Goal: Task Accomplishment & Management: Manage account settings

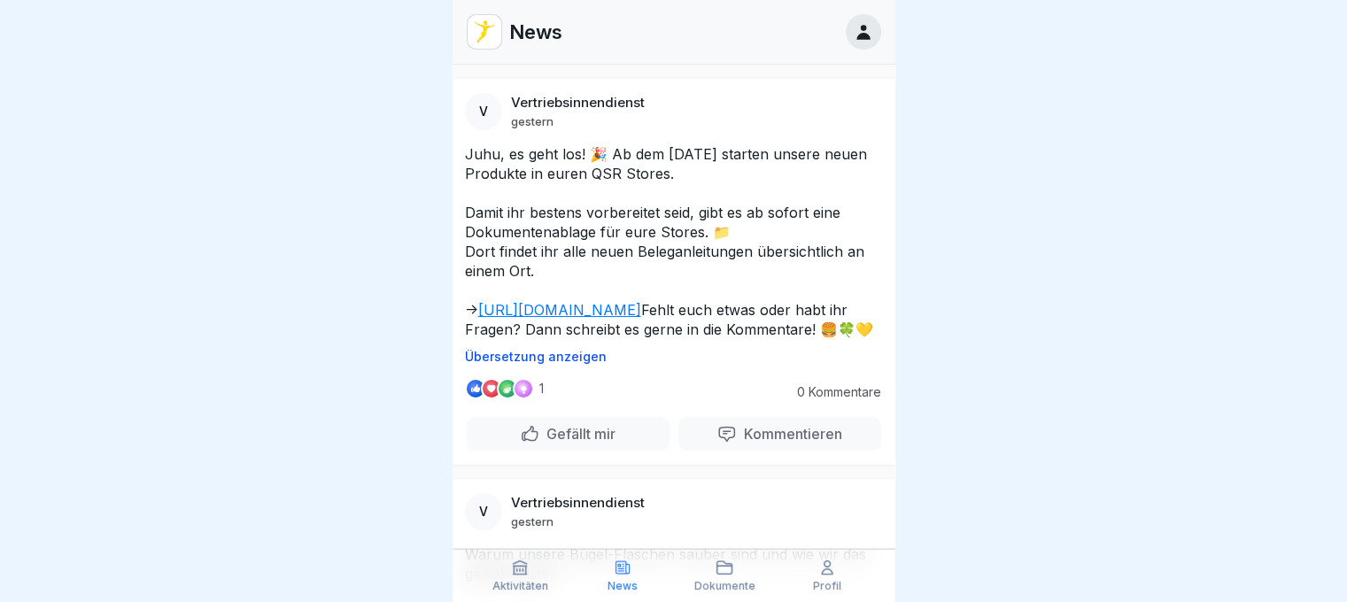
click at [862, 22] on icon at bounding box center [863, 31] width 19 height 19
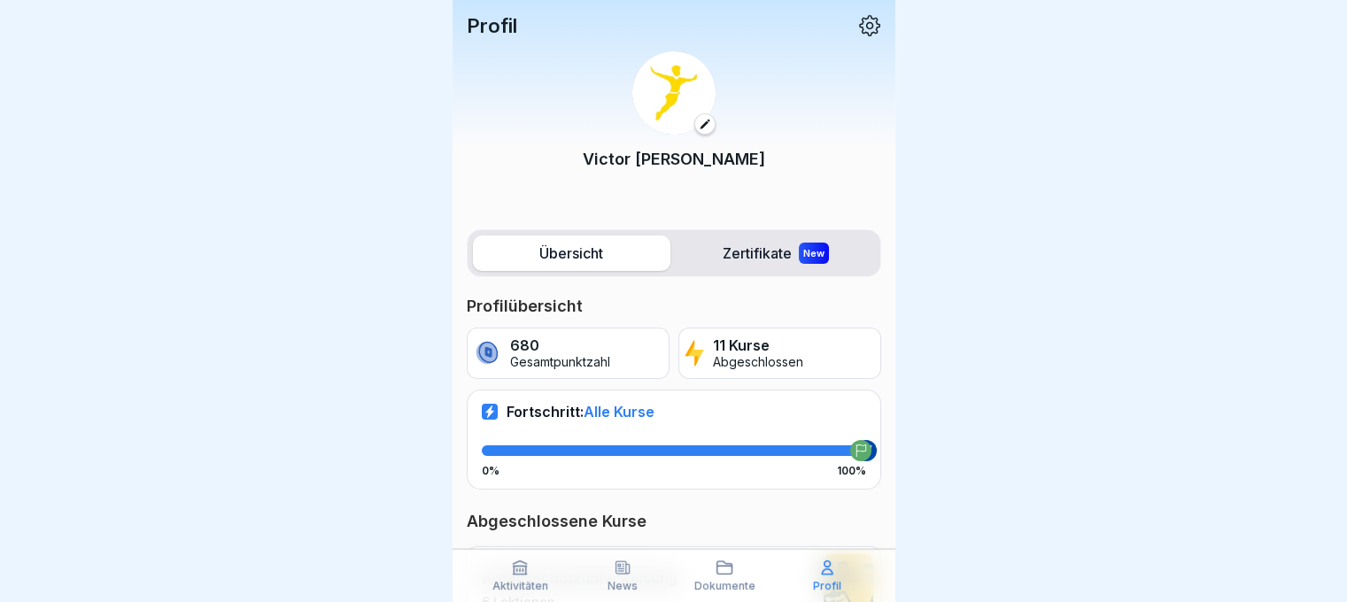
click at [859, 26] on icon at bounding box center [869, 25] width 21 height 21
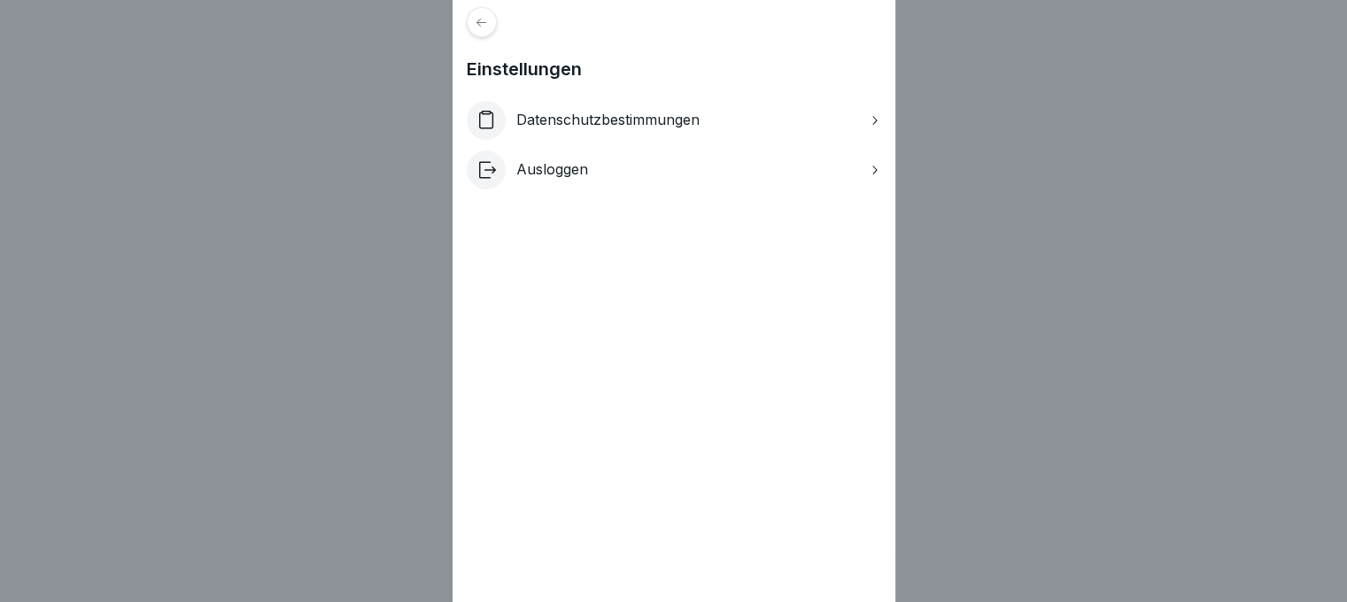
click at [645, 180] on div "Ausloggen" at bounding box center [674, 170] width 414 height 39
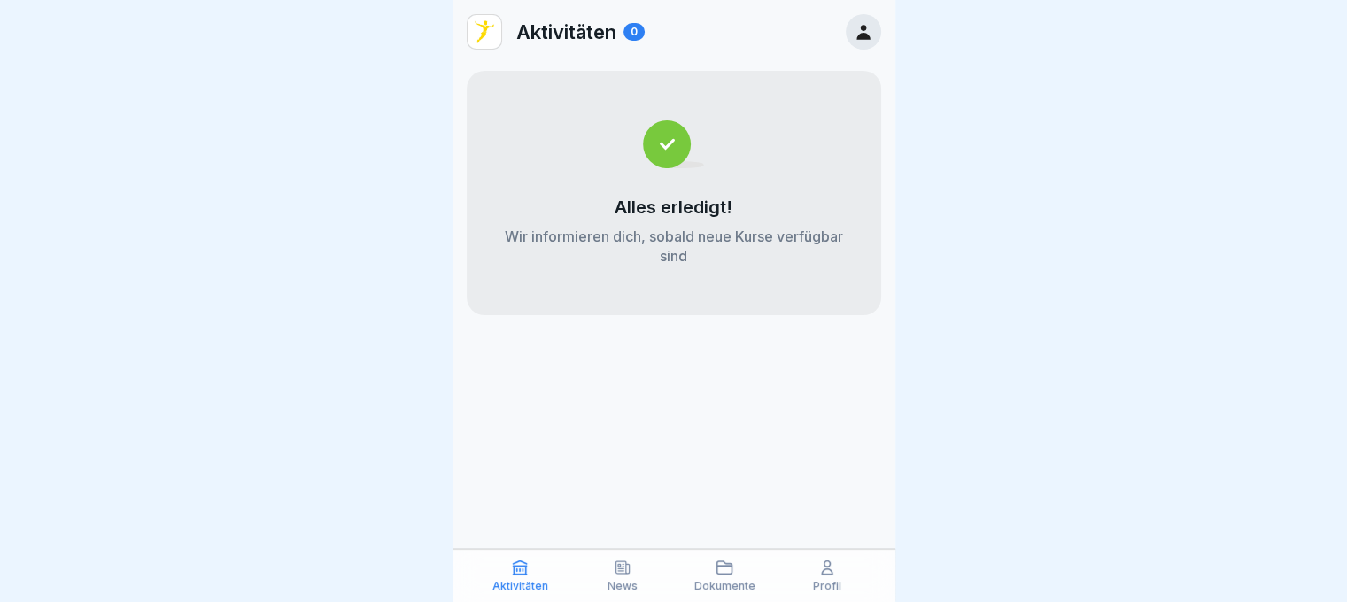
click at [864, 27] on icon at bounding box center [862, 32] width 13 height 15
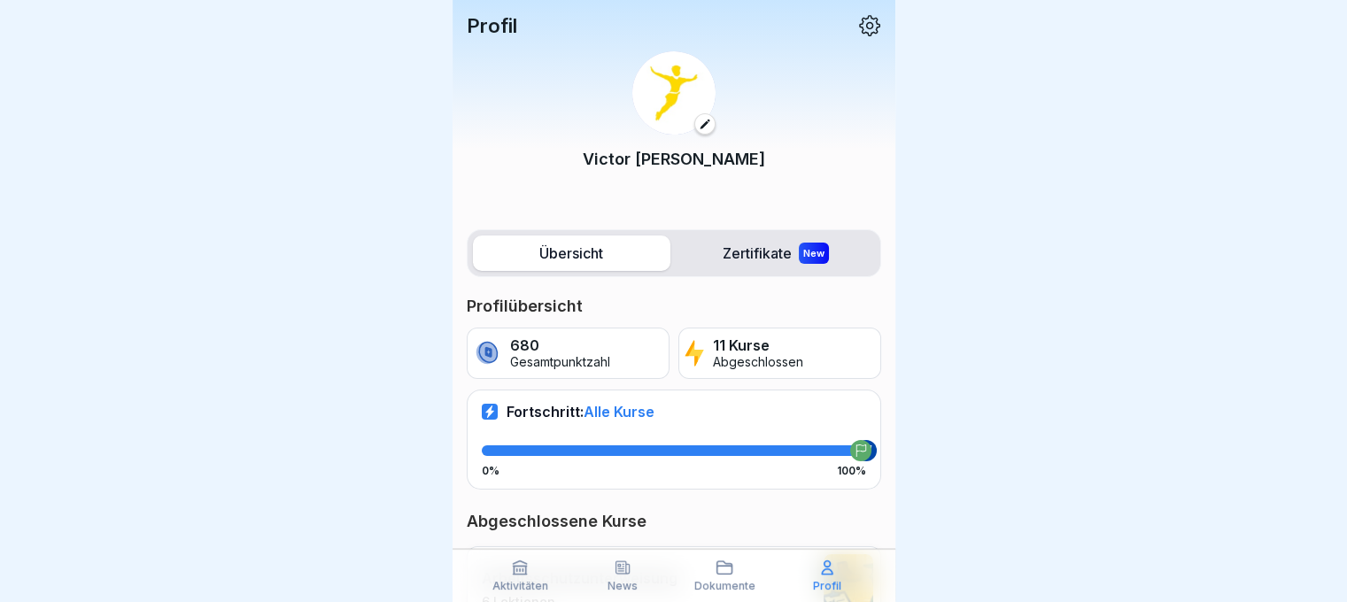
click at [859, 27] on icon at bounding box center [869, 25] width 23 height 23
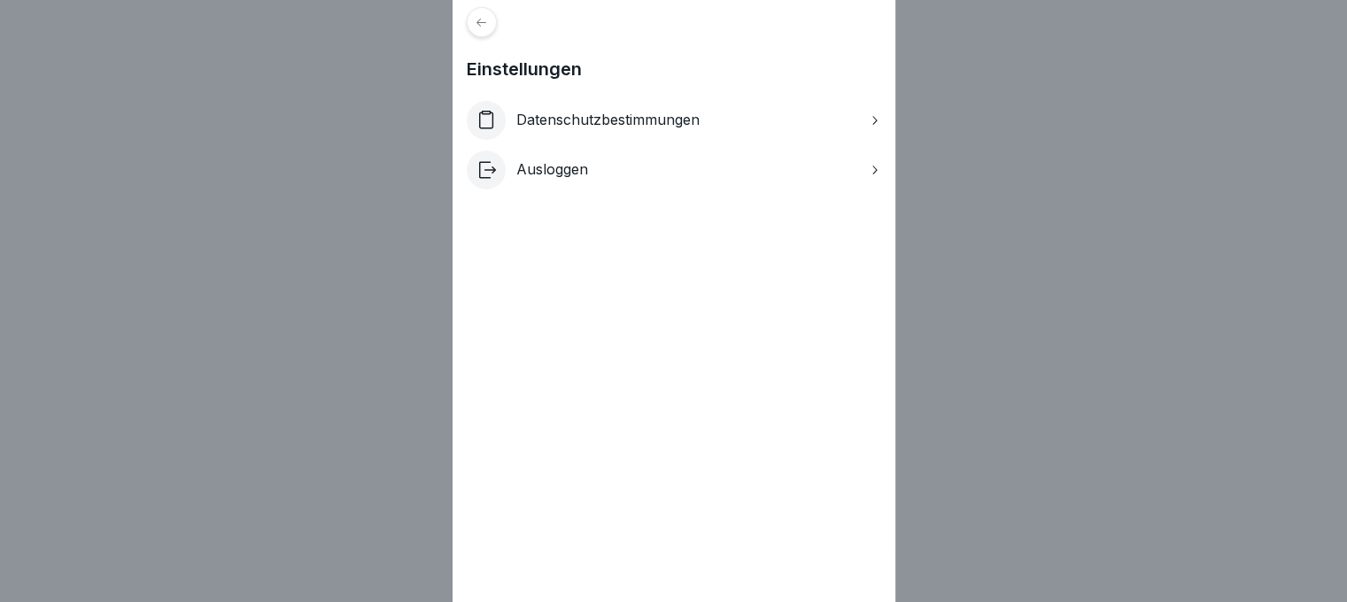
click at [1020, 201] on div "Einstellungen Datenschutzbestimmungen Ausloggen" at bounding box center [673, 301] width 1347 height 602
